Goal: Find contact information: Find contact information

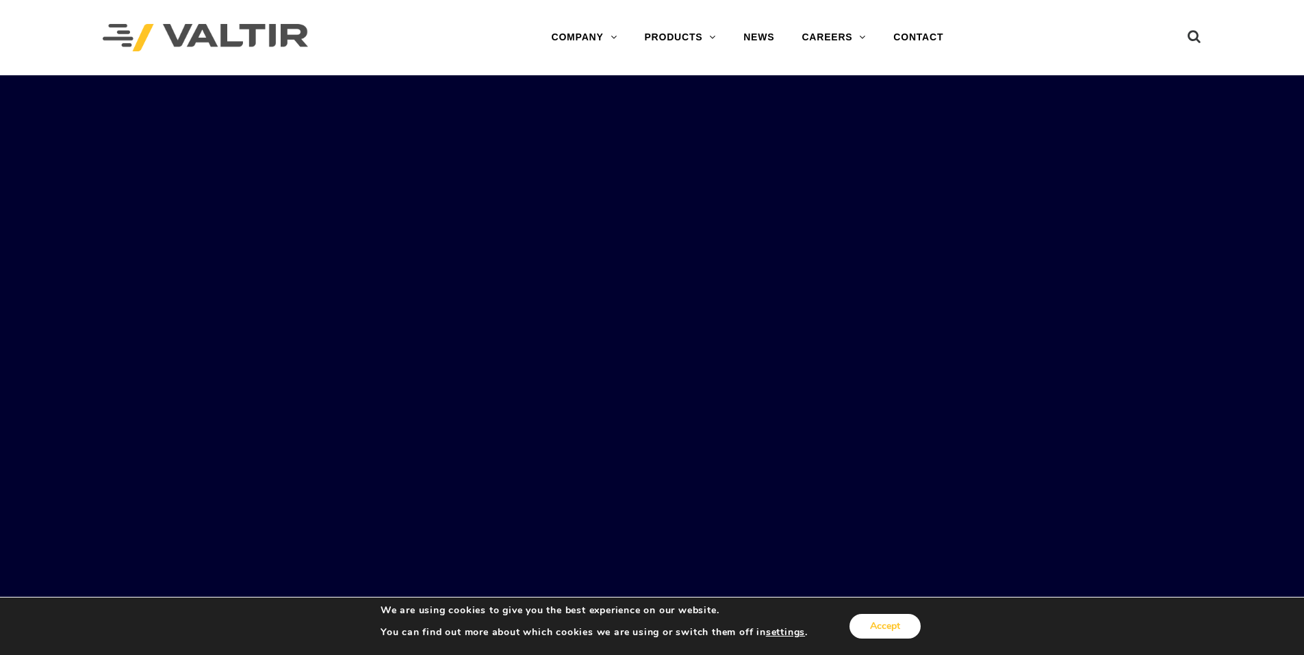
click at [879, 638] on button "Accept" at bounding box center [884, 626] width 71 height 25
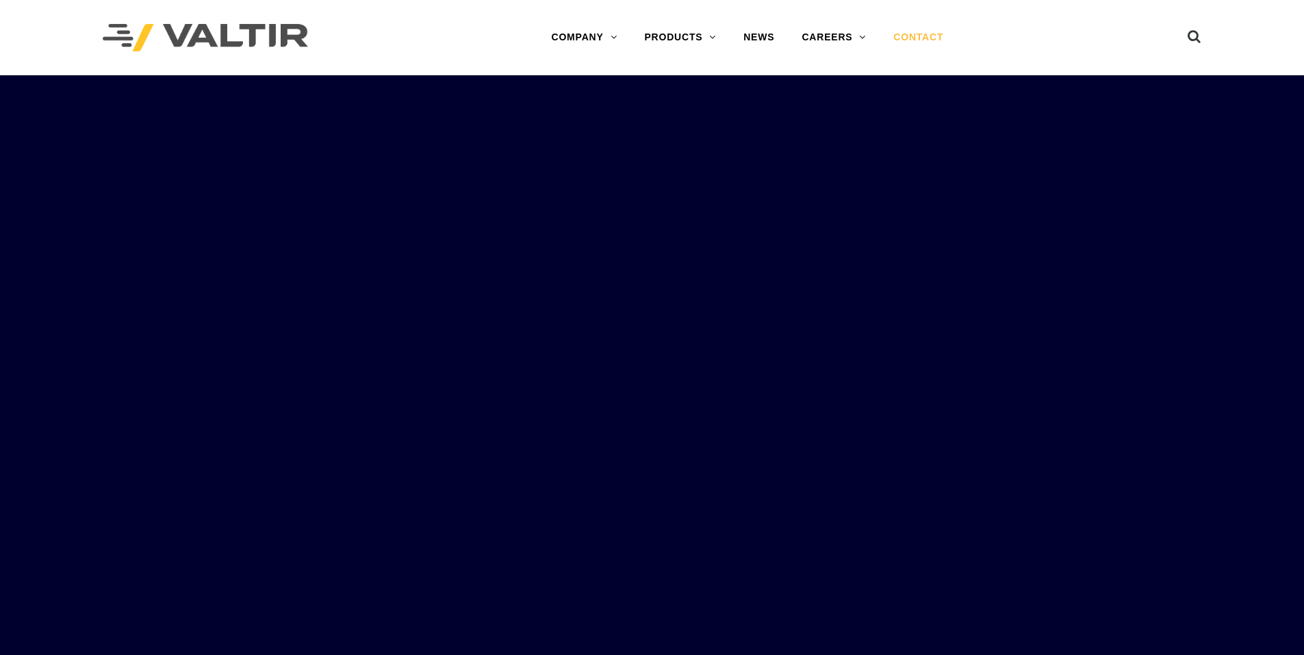
click at [944, 38] on link "CONTACT" at bounding box center [917, 37] width 77 height 27
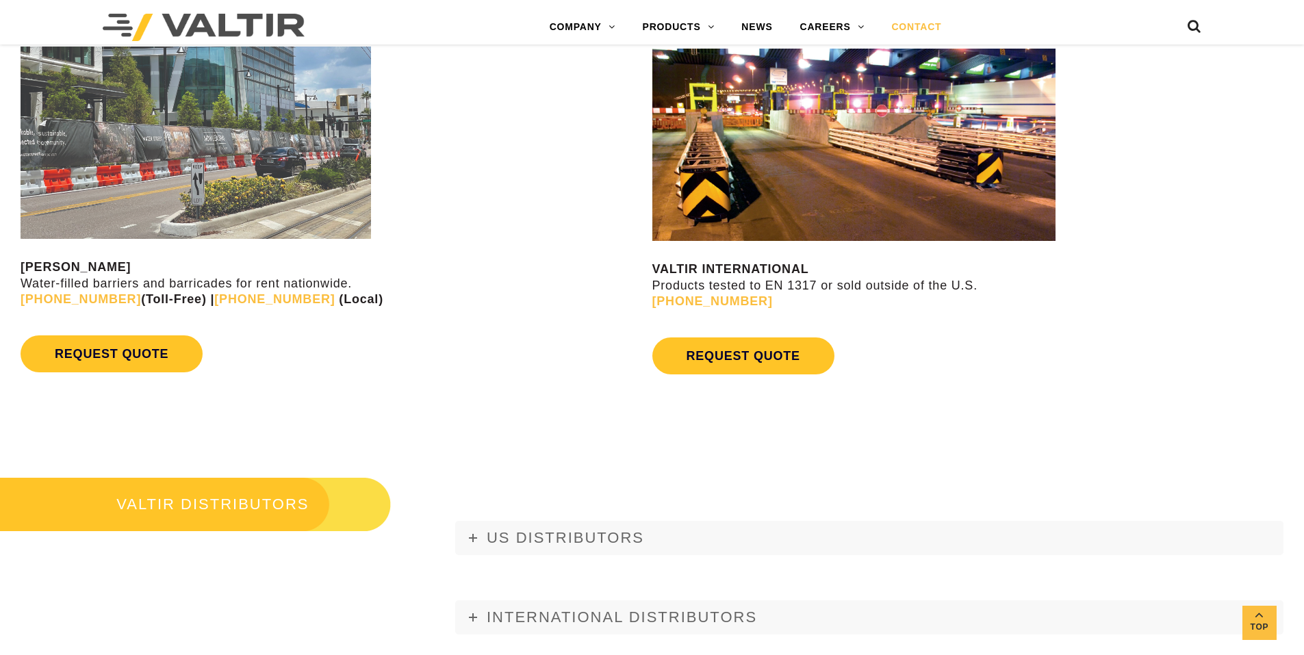
scroll to position [1506, 0]
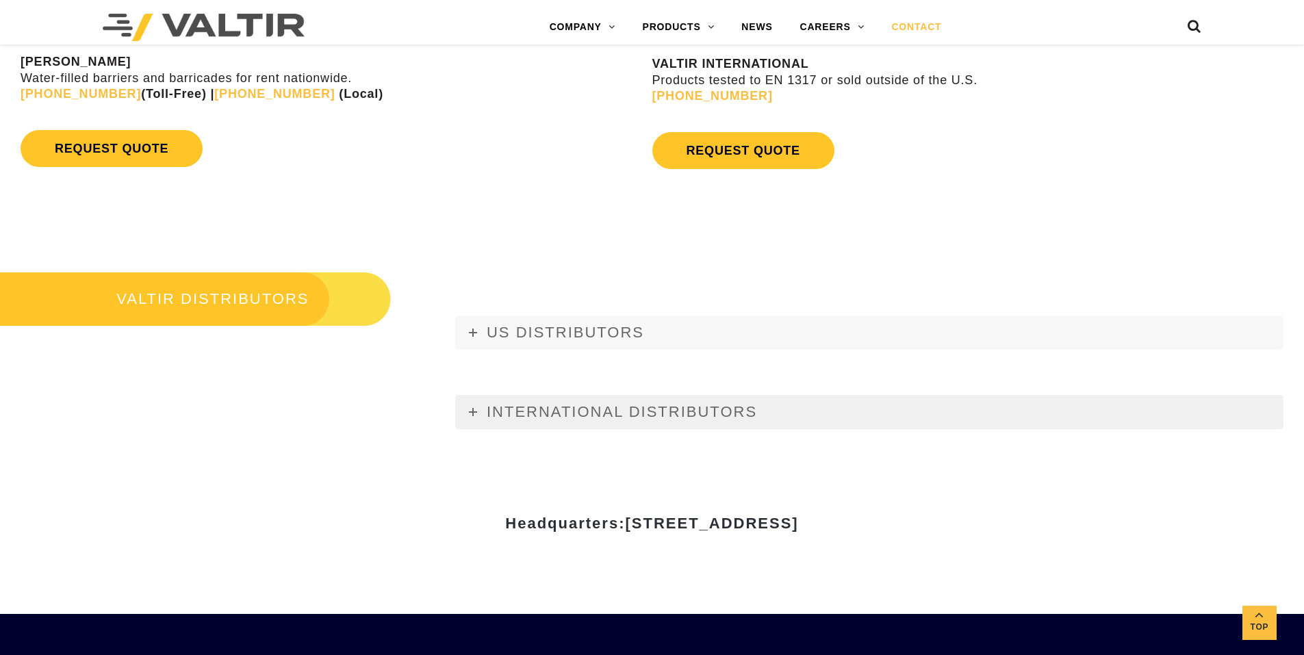
click at [467, 405] on link "INTERNATIONAL DISTRIBUTORS" at bounding box center [869, 412] width 828 height 34
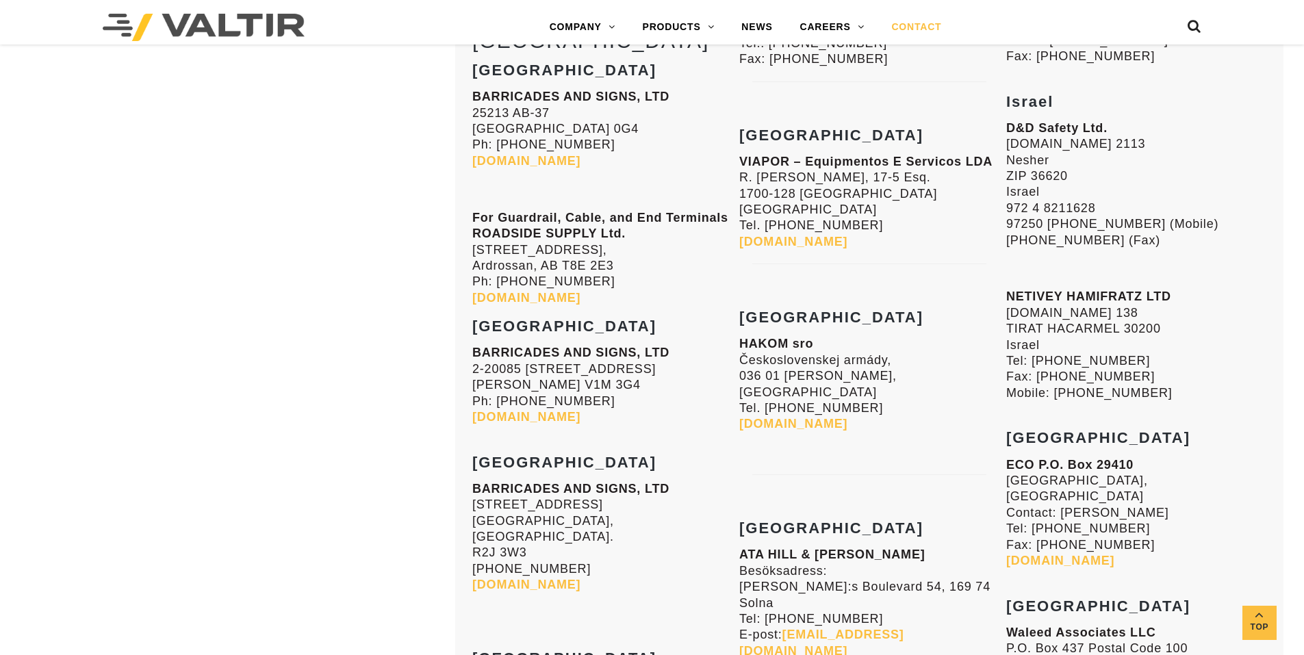
scroll to position [4517, 0]
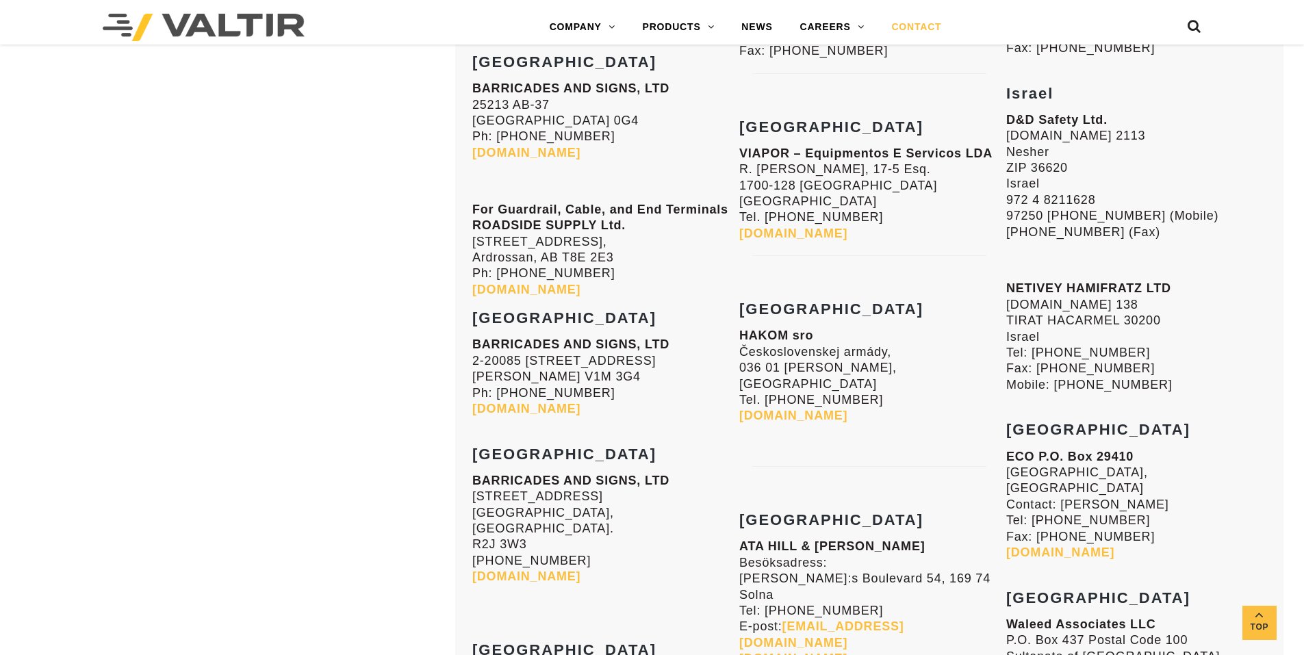
click at [795, 227] on strong "[DOMAIN_NAME]" at bounding box center [793, 234] width 108 height 14
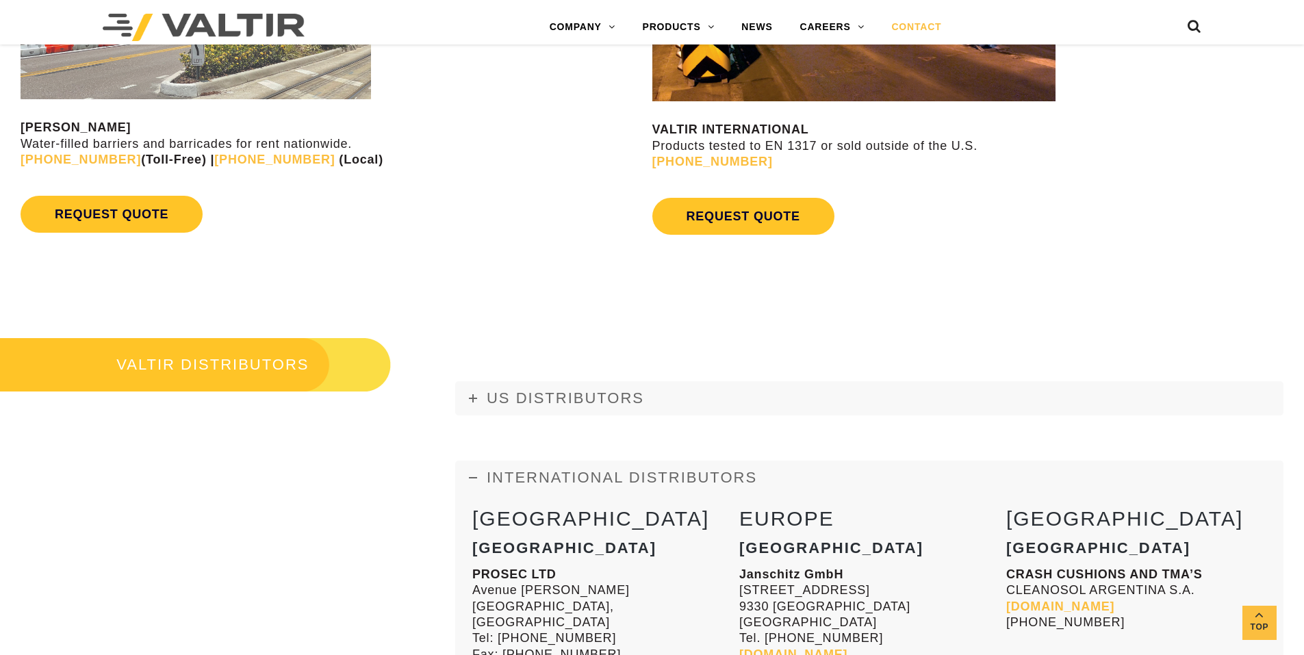
scroll to position [1506, 0]
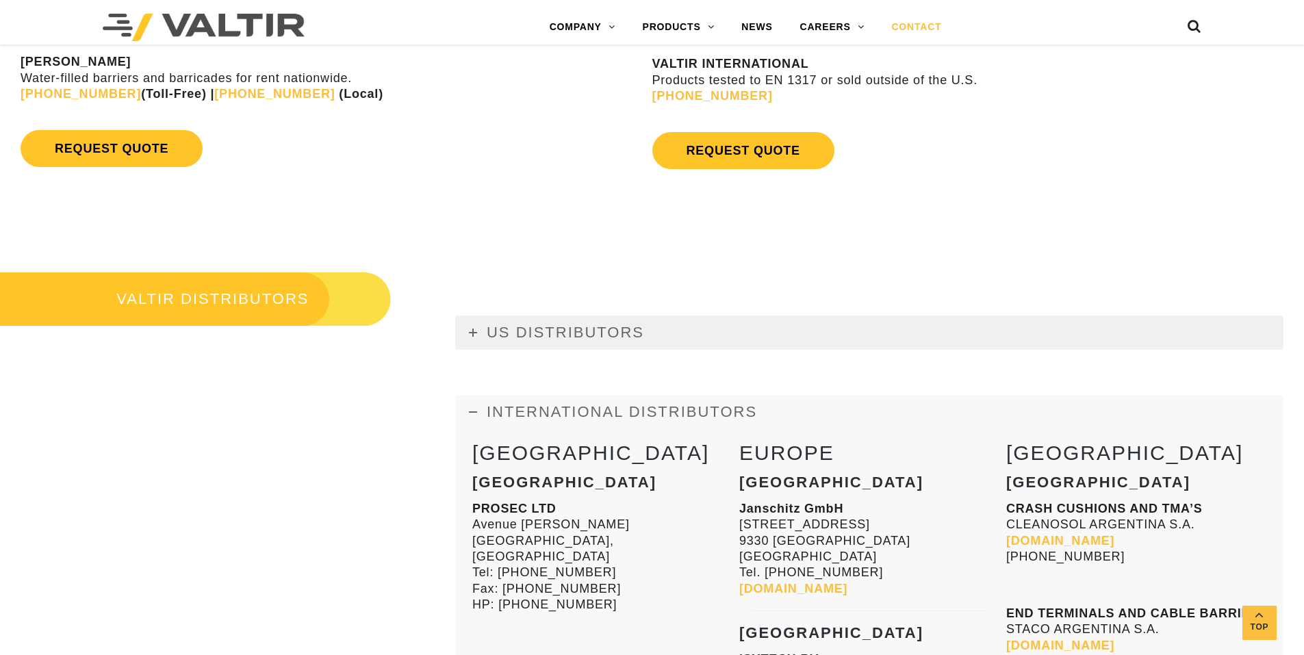
click at [469, 331] on icon at bounding box center [473, 333] width 8 height 8
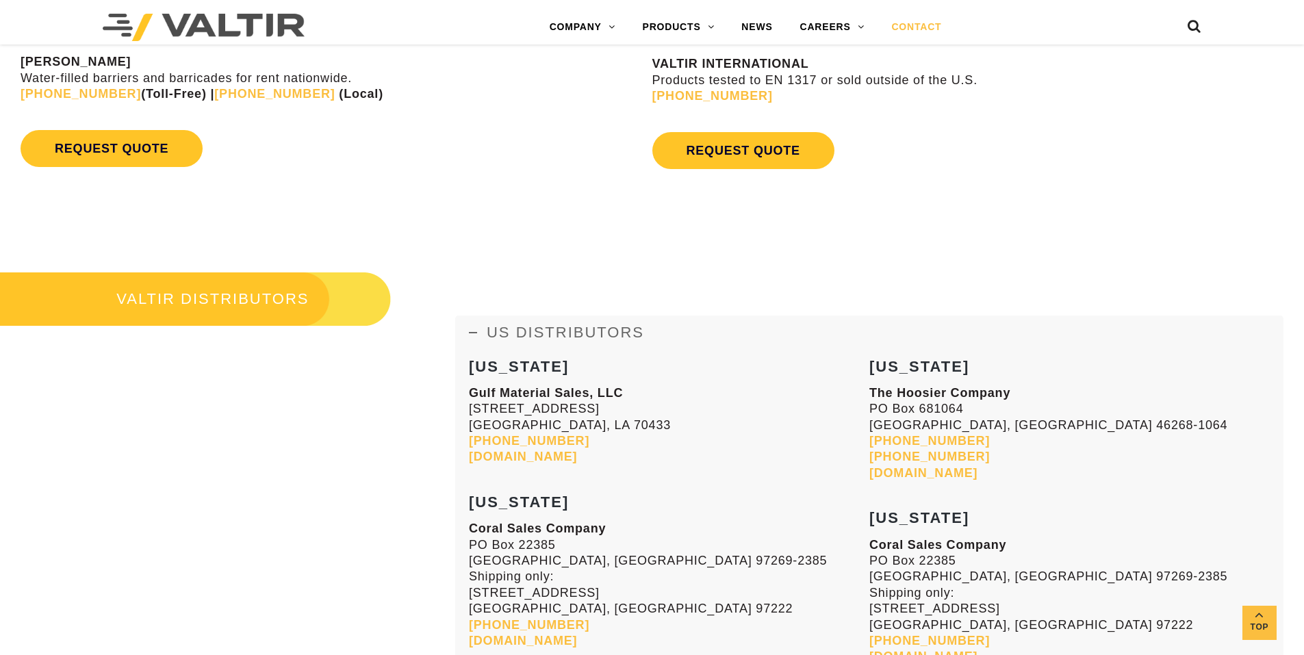
click at [470, 331] on icon at bounding box center [473, 333] width 8 height 8
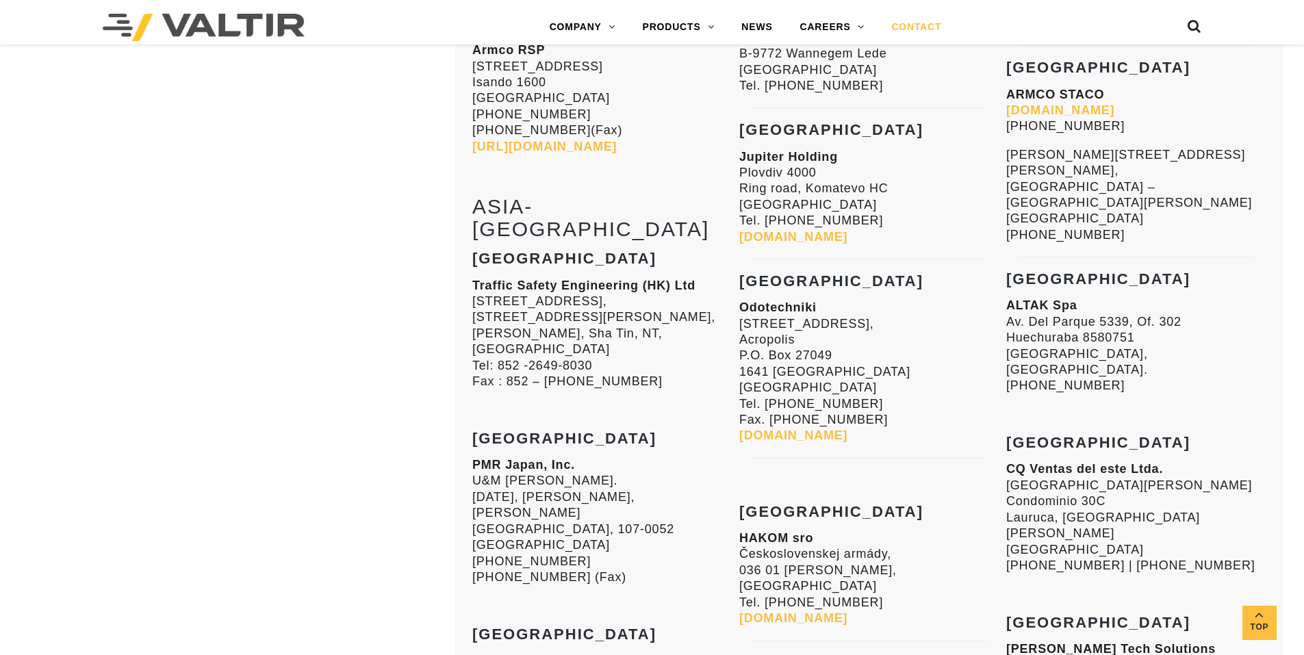
scroll to position [2190, 0]
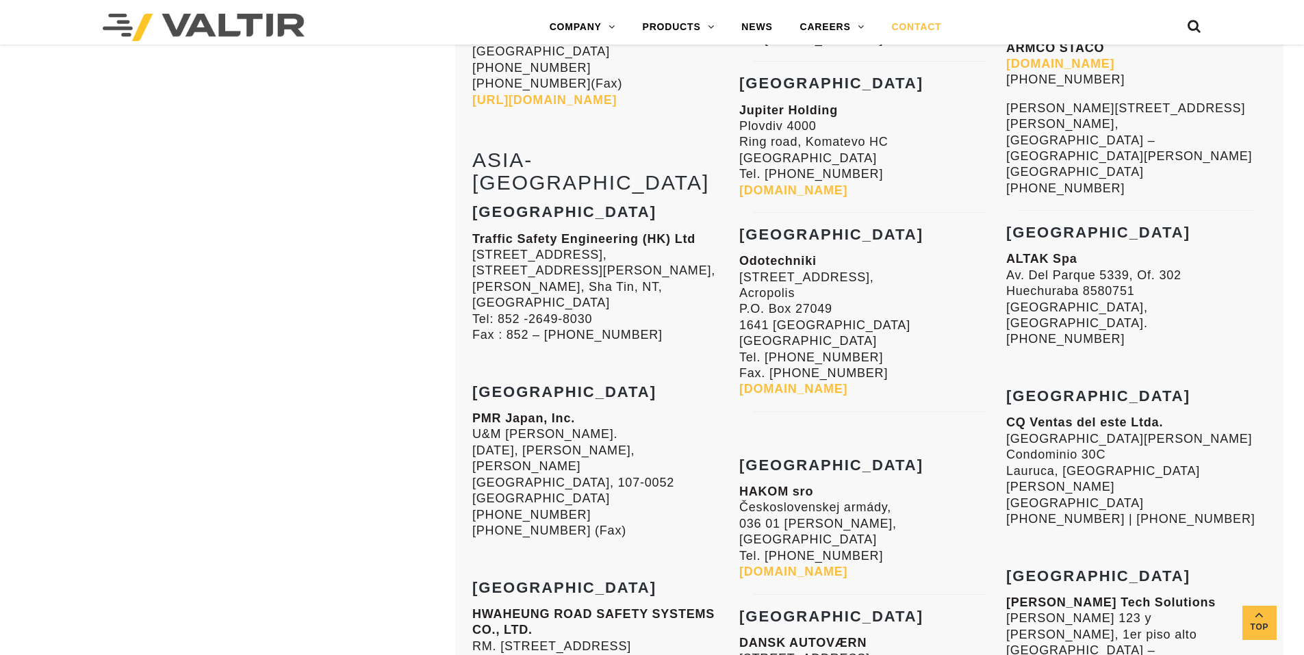
click at [801, 388] on link "[DOMAIN_NAME]" at bounding box center [793, 389] width 108 height 14
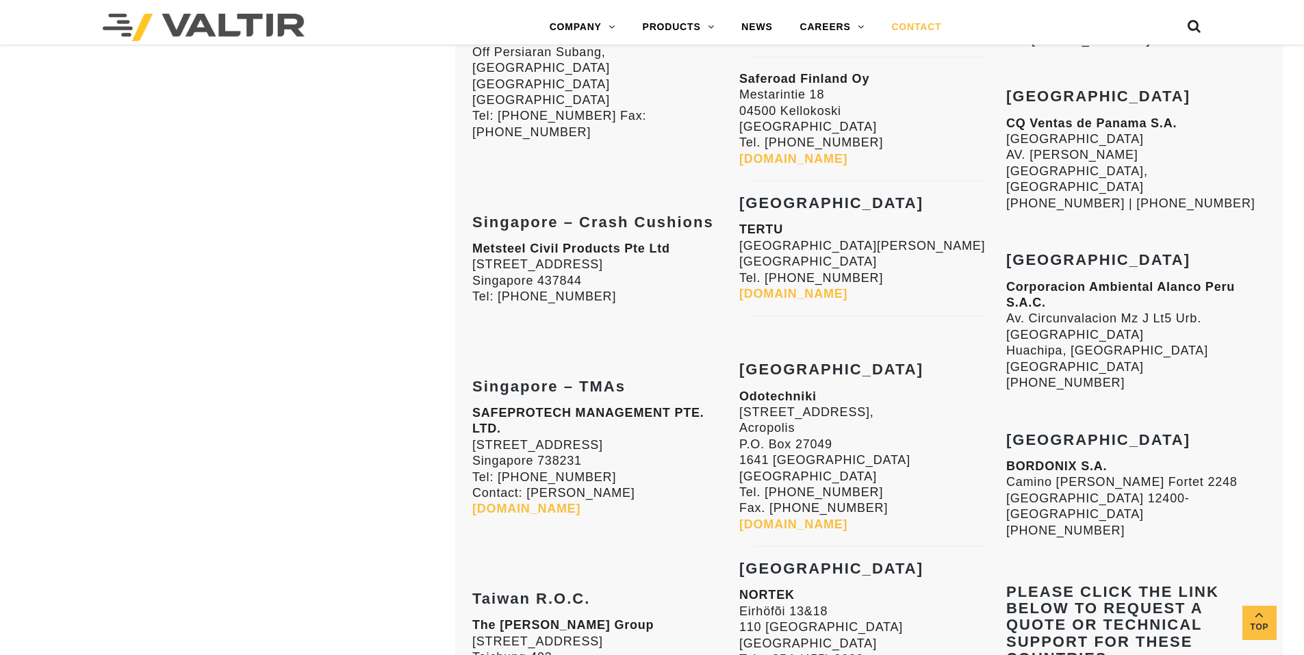
scroll to position [3080, 0]
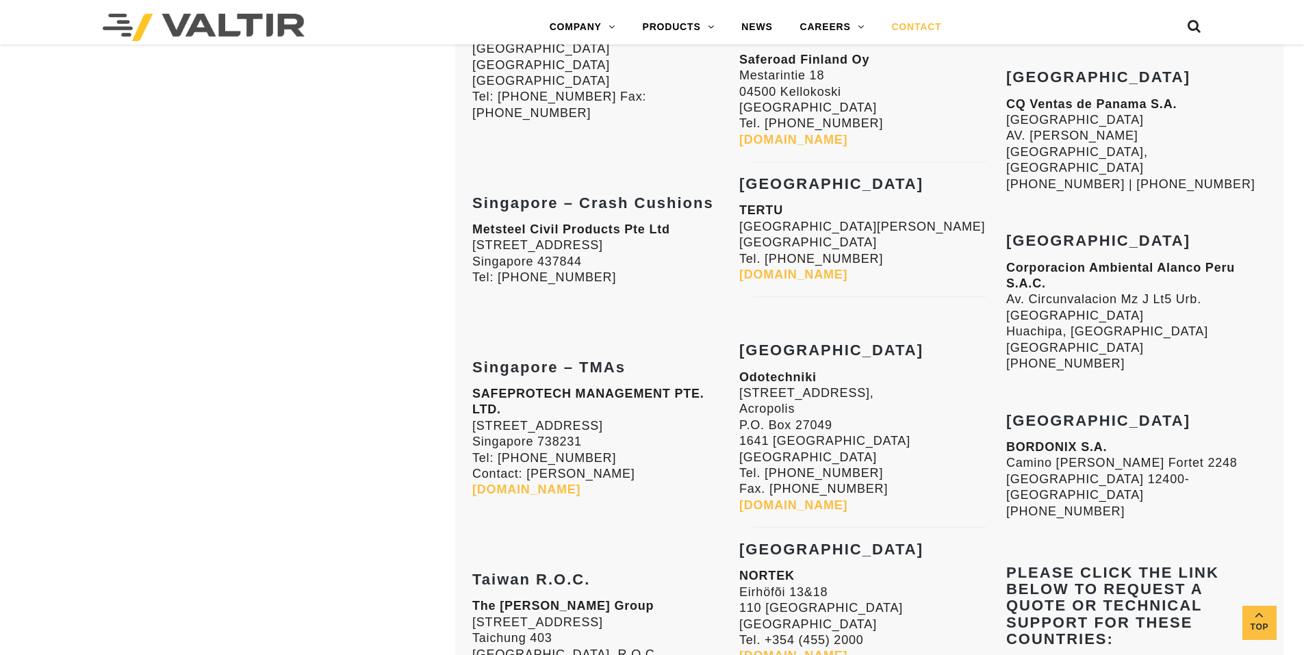
click at [788, 276] on link "[DOMAIN_NAME]" at bounding box center [793, 275] width 108 height 14
click at [794, 272] on link "[DOMAIN_NAME]" at bounding box center [793, 275] width 108 height 14
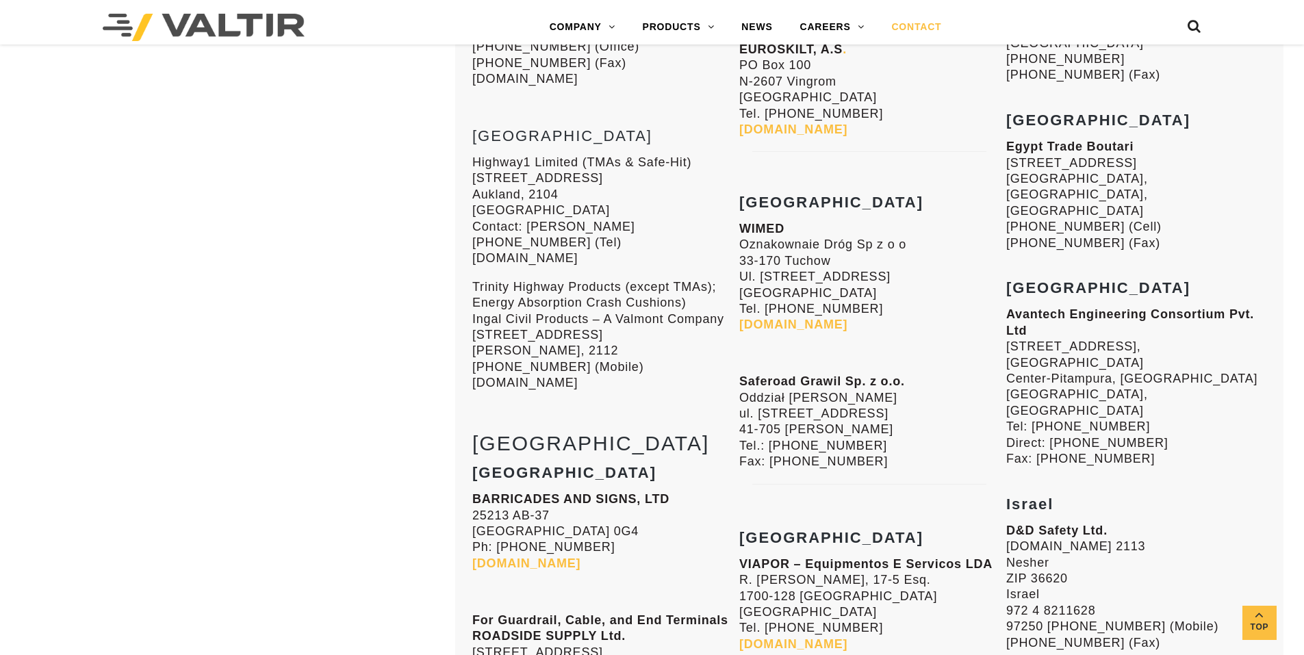
scroll to position [3696, 0]
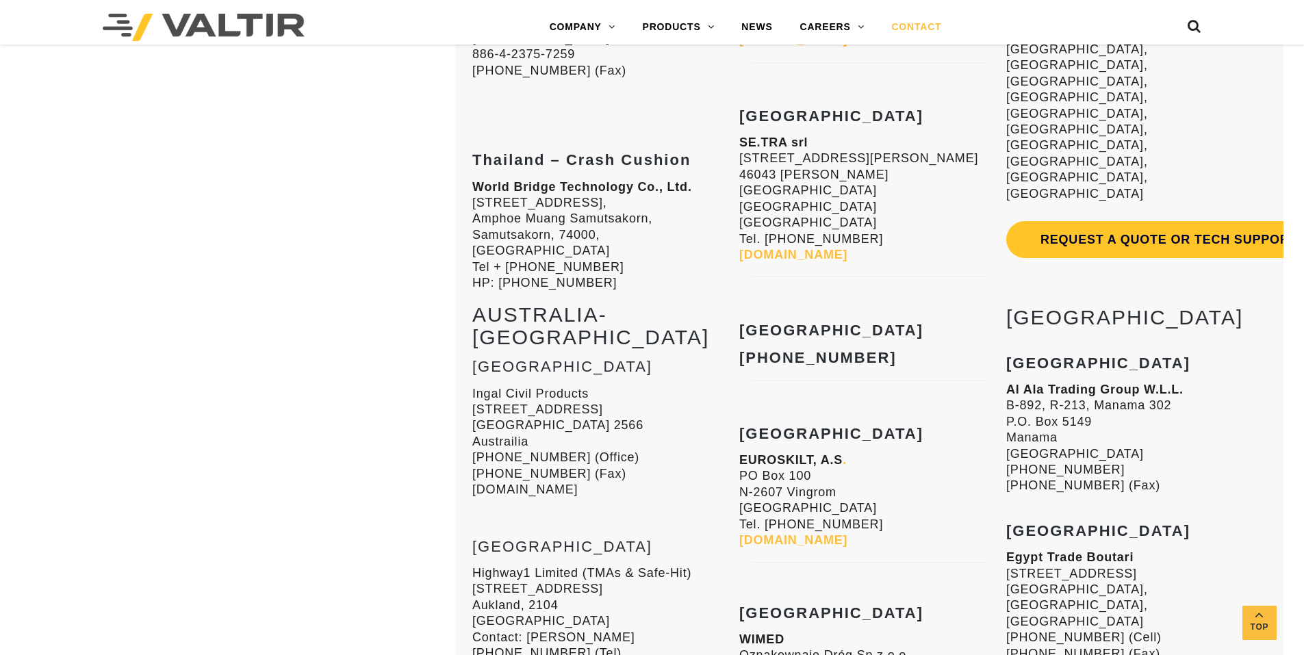
click at [797, 248] on link "[DOMAIN_NAME]" at bounding box center [793, 255] width 108 height 14
click at [769, 248] on link "[DOMAIN_NAME]" at bounding box center [793, 255] width 108 height 14
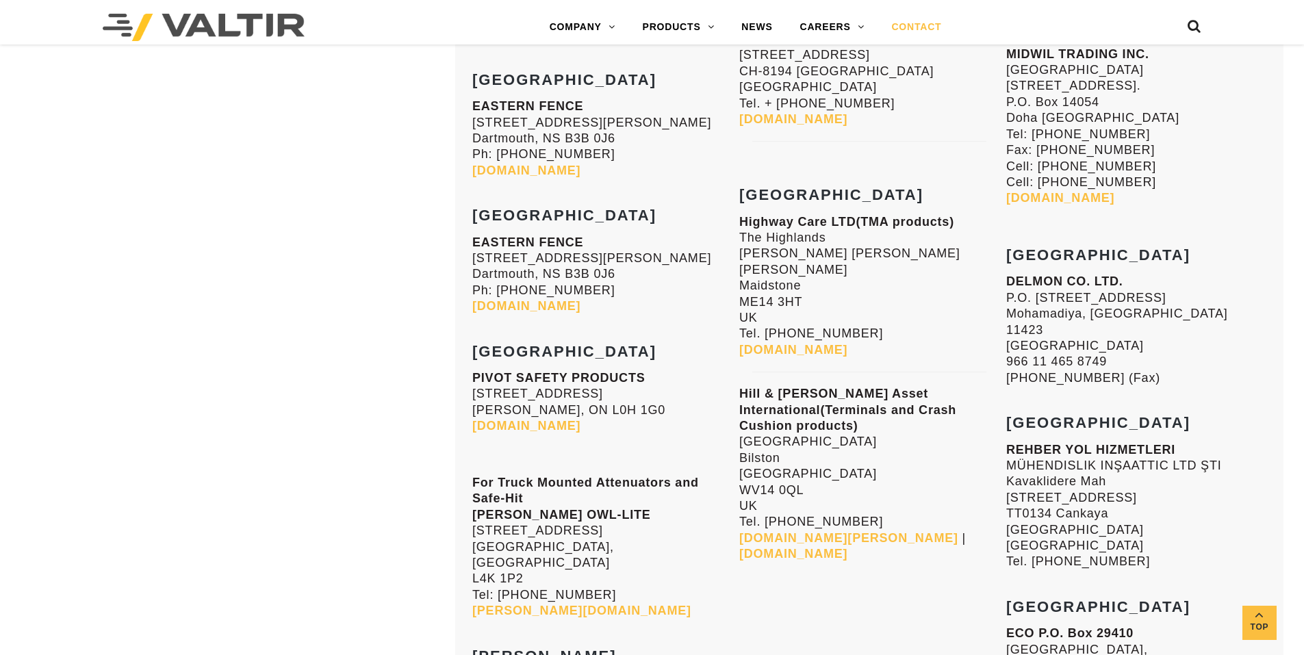
scroll to position [5270, 0]
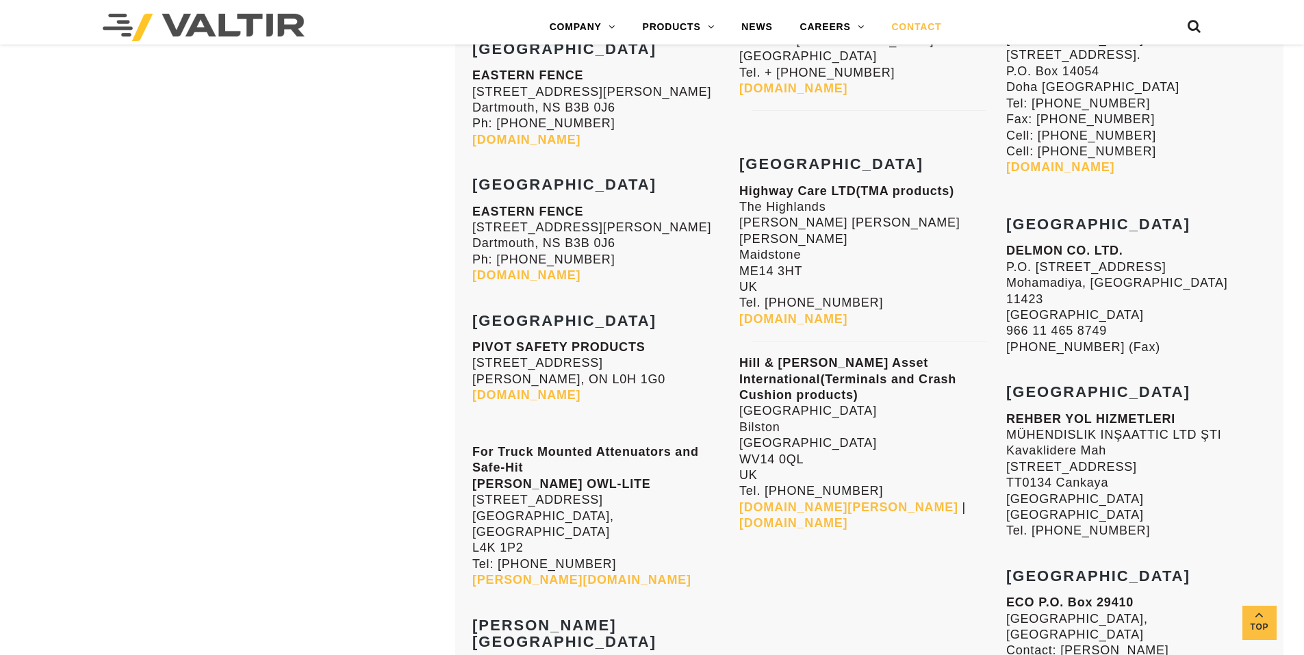
click at [851, 500] on link "[DOMAIN_NAME][PERSON_NAME]" at bounding box center [848, 507] width 219 height 14
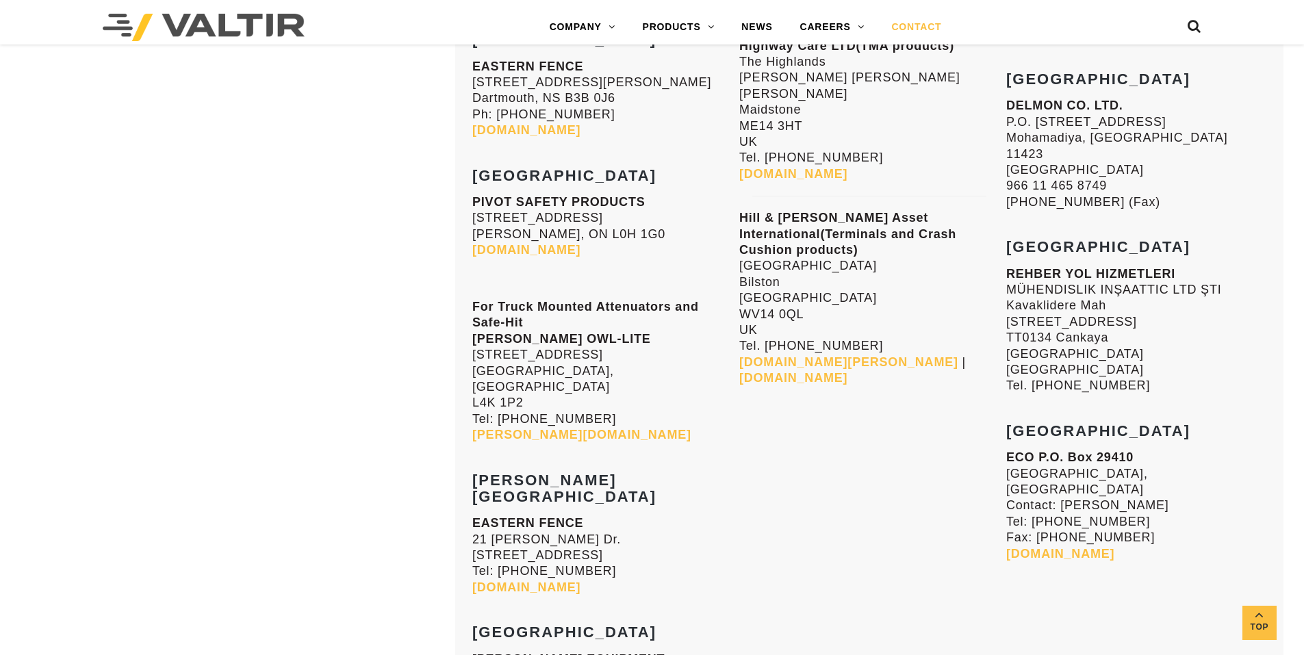
scroll to position [5475, 0]
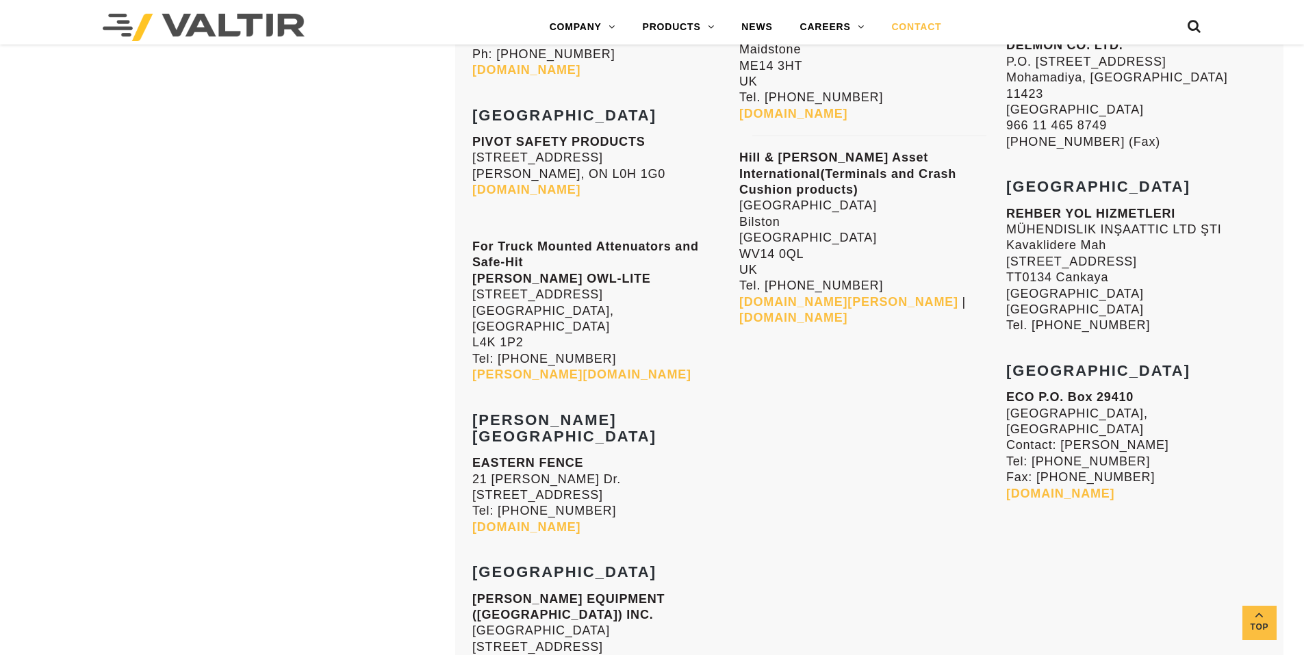
click at [847, 311] on strong "[DOMAIN_NAME]" at bounding box center [793, 318] width 108 height 14
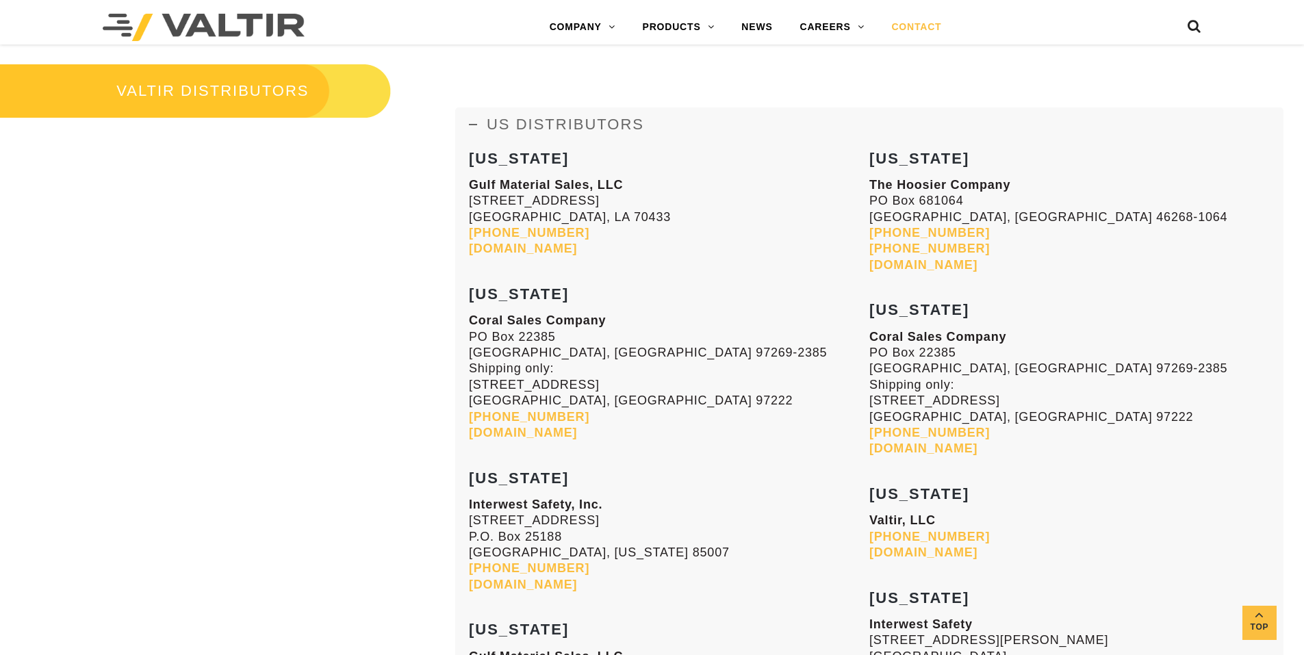
scroll to position [1719, 0]
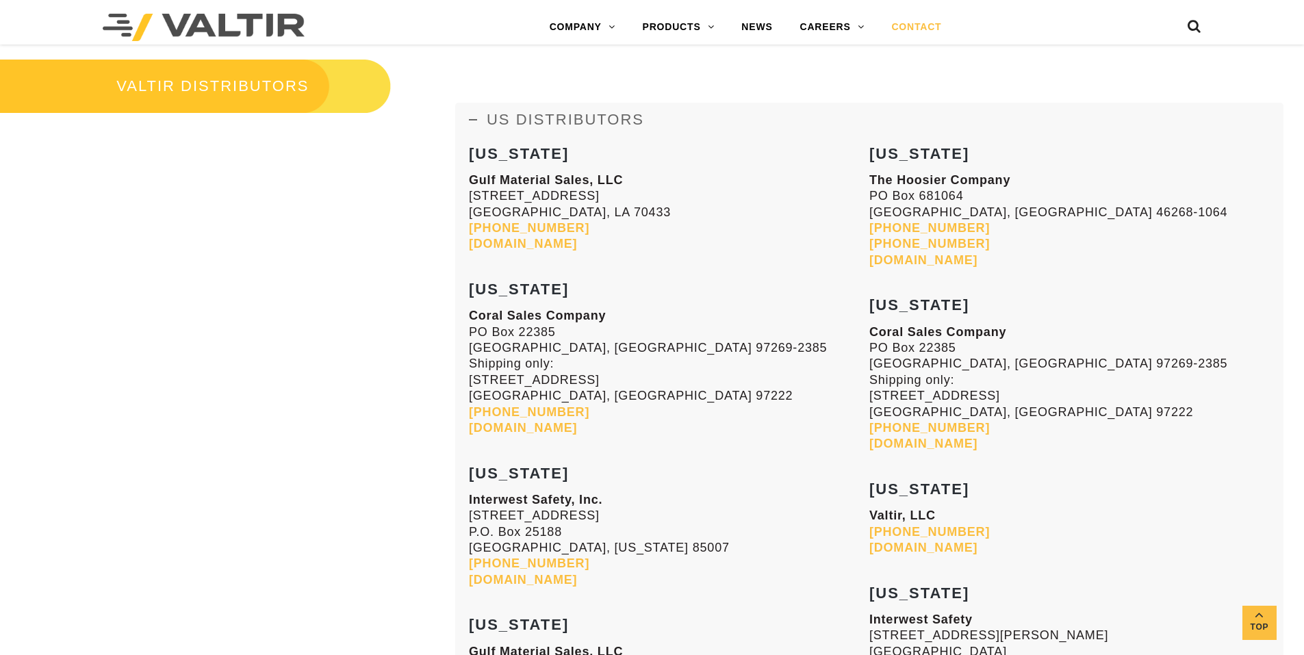
click at [472, 118] on icon at bounding box center [473, 120] width 8 height 8
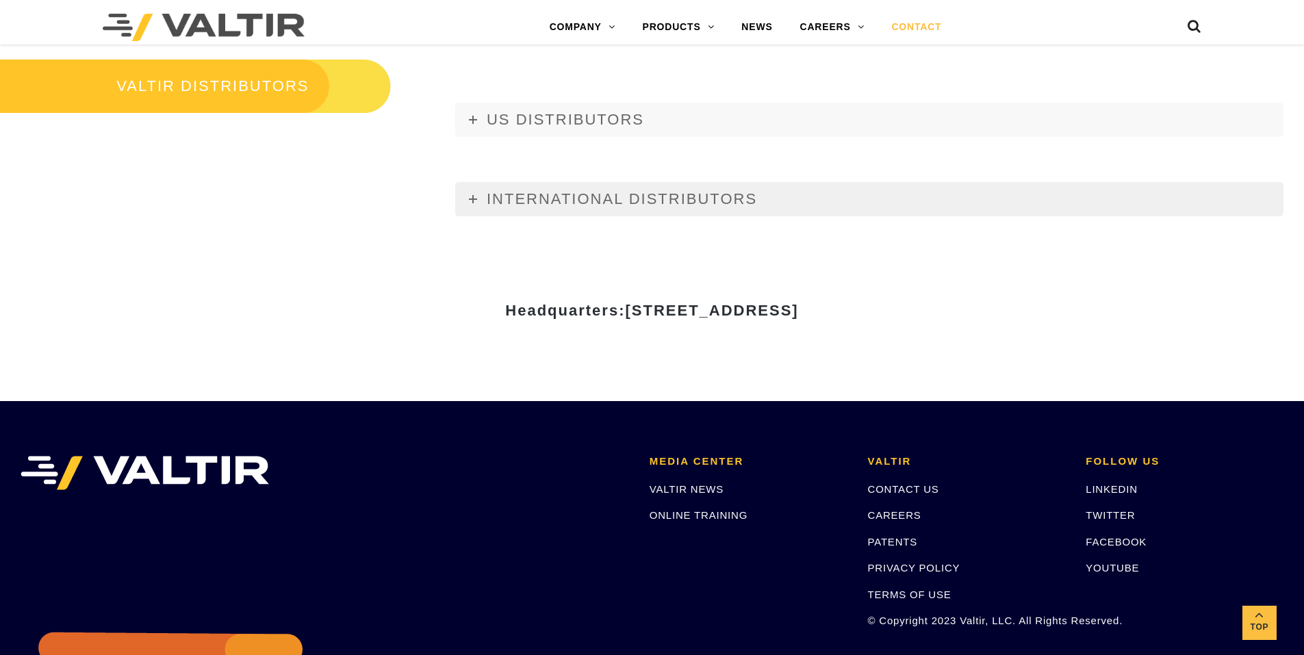
click at [478, 194] on link "INTERNATIONAL DISTRIBUTORS" at bounding box center [869, 199] width 828 height 34
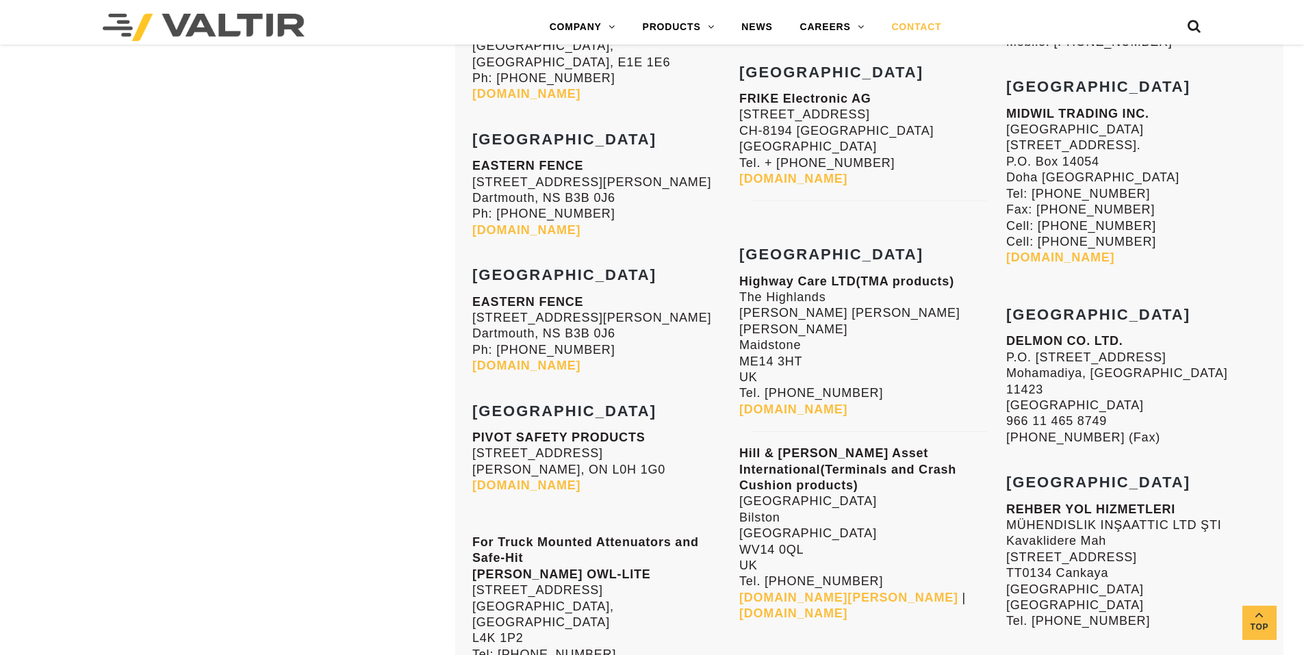
scroll to position [5209, 0]
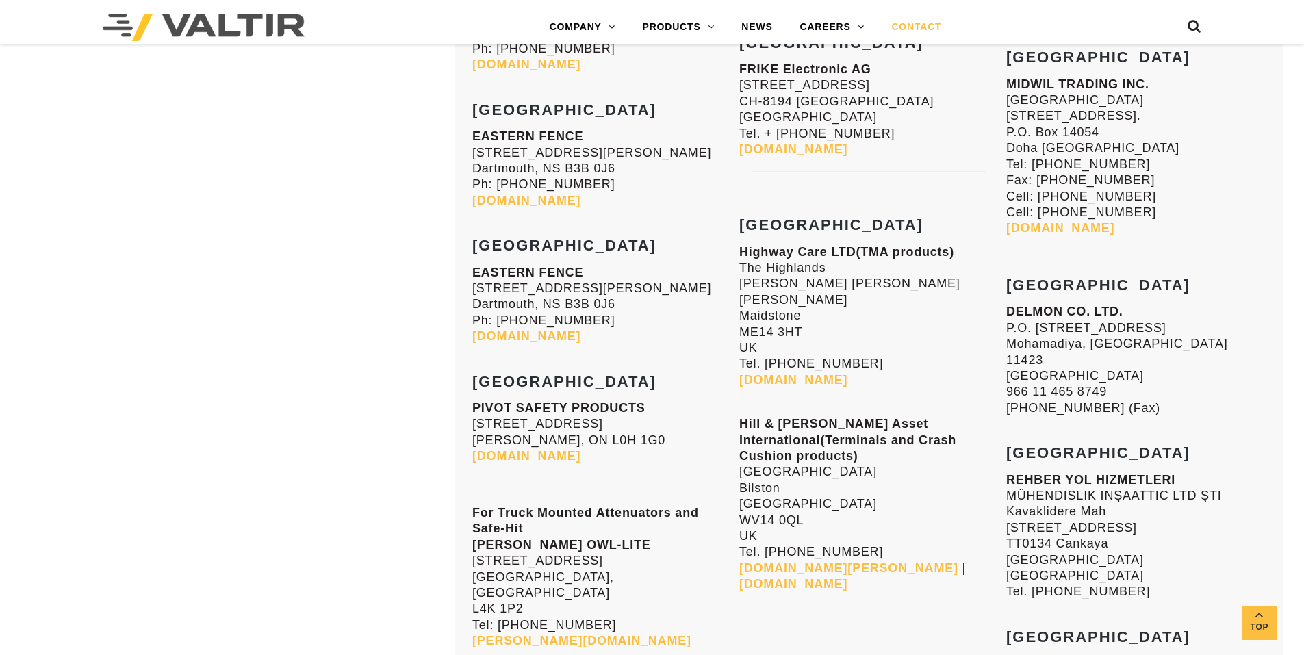
click at [843, 373] on strong "[DOMAIN_NAME]" at bounding box center [793, 380] width 108 height 14
